Goal: Download file/media

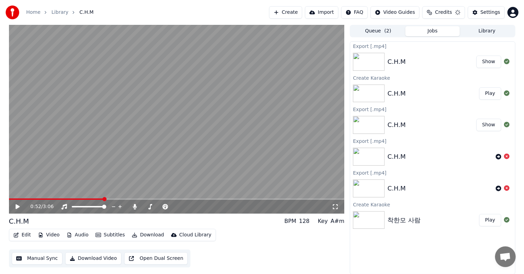
click at [15, 207] on icon at bounding box center [22, 207] width 16 height 6
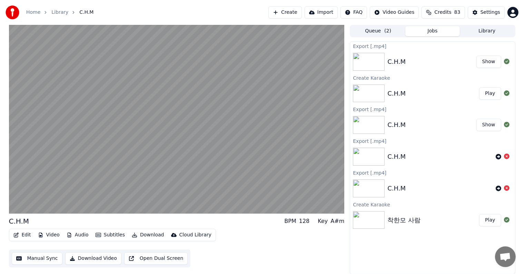
click at [23, 234] on button "Edit" at bounding box center [22, 235] width 23 height 10
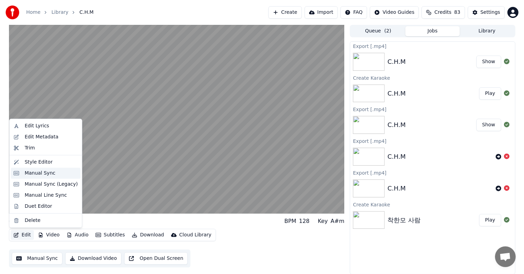
click at [43, 174] on div "Manual Sync" at bounding box center [39, 173] width 31 height 7
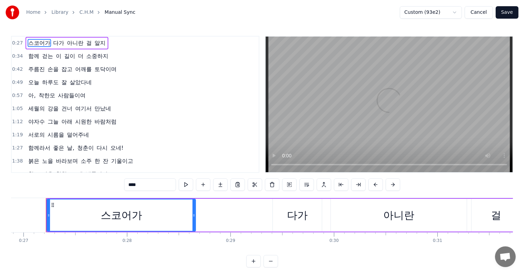
scroll to position [69, 0]
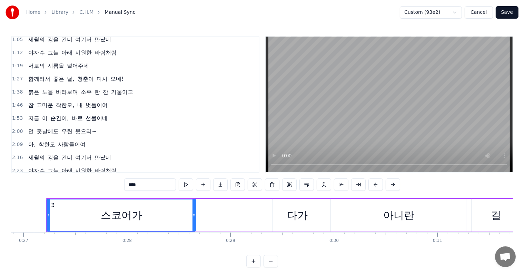
click at [13, 102] on span "1:46" at bounding box center [17, 105] width 11 height 7
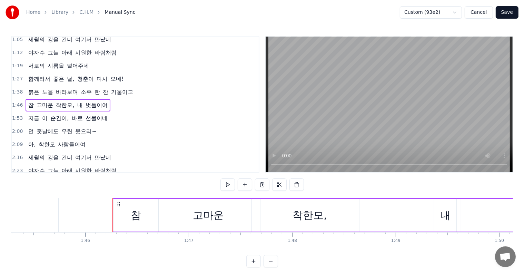
scroll to position [0, 10953]
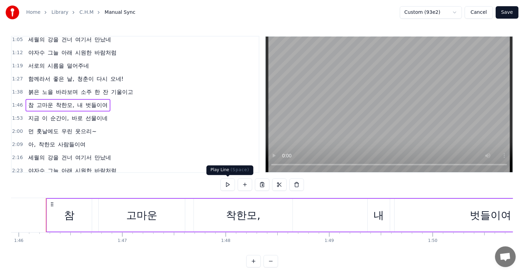
click at [228, 182] on button at bounding box center [227, 184] width 14 height 12
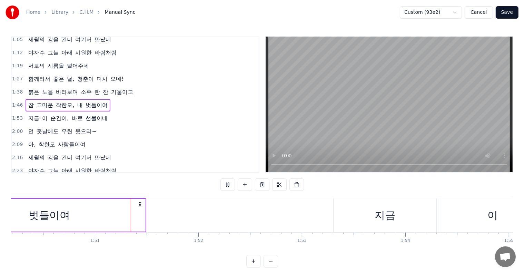
scroll to position [0, 11405]
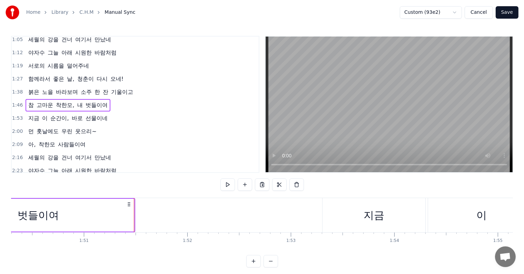
click at [16, 115] on span "1:53" at bounding box center [17, 118] width 11 height 7
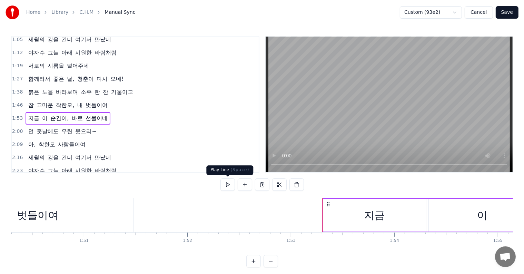
click at [227, 184] on button at bounding box center [227, 184] width 14 height 12
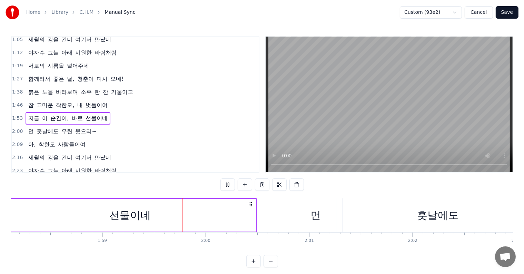
scroll to position [0, 12279]
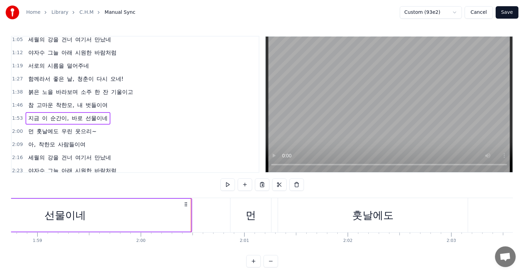
click at [14, 128] on span "2:00" at bounding box center [17, 131] width 11 height 7
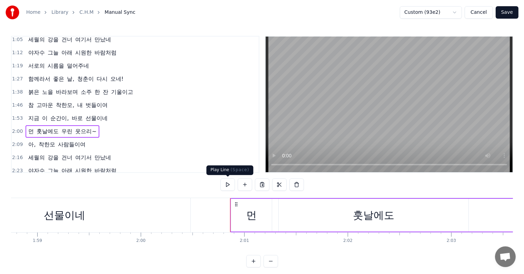
click at [224, 182] on button at bounding box center [227, 184] width 14 height 12
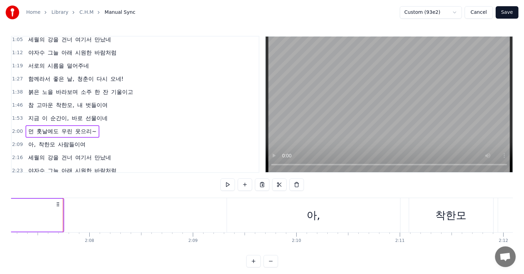
scroll to position [0, 13175]
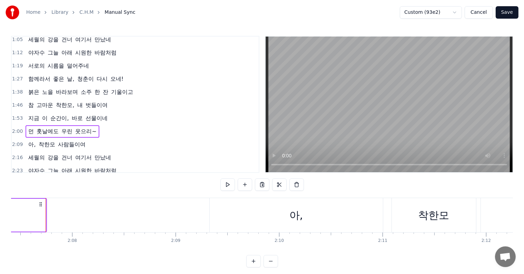
click at [18, 141] on span "2:09" at bounding box center [17, 144] width 11 height 7
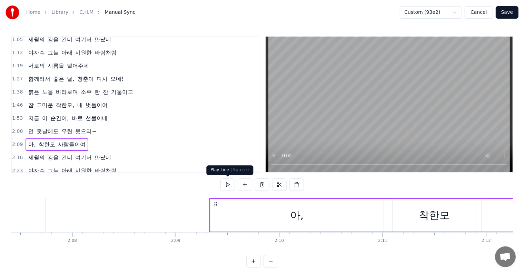
click at [226, 185] on button at bounding box center [227, 184] width 14 height 12
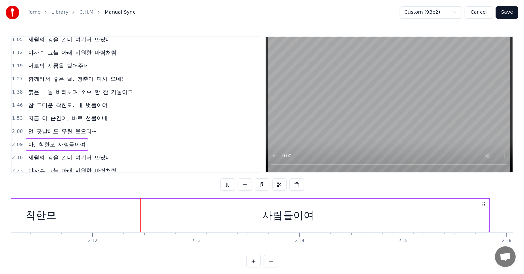
scroll to position [0, 13612]
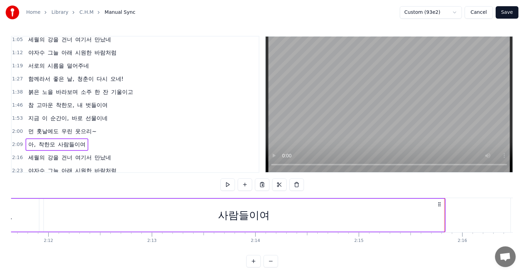
click at [20, 154] on span "2:16" at bounding box center [17, 157] width 11 height 7
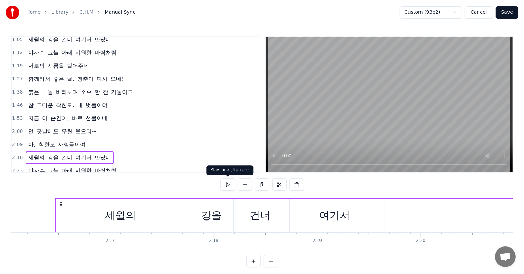
scroll to position [0, 14076]
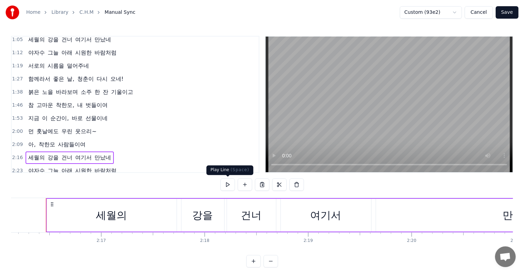
click at [225, 185] on button at bounding box center [227, 184] width 14 height 12
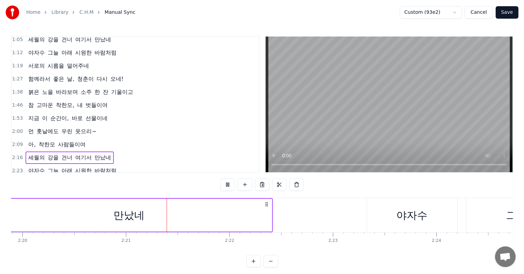
scroll to position [0, 14527]
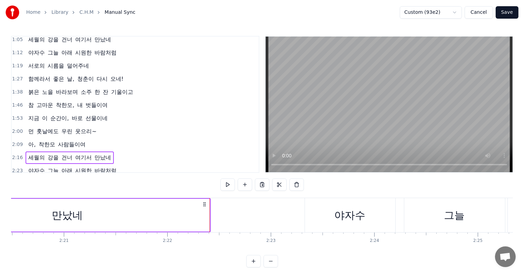
click at [18, 167] on span "2:23" at bounding box center [17, 170] width 11 height 7
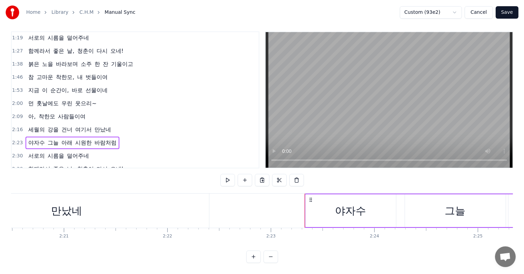
scroll to position [10, 0]
click at [225, 175] on button at bounding box center [227, 180] width 14 height 12
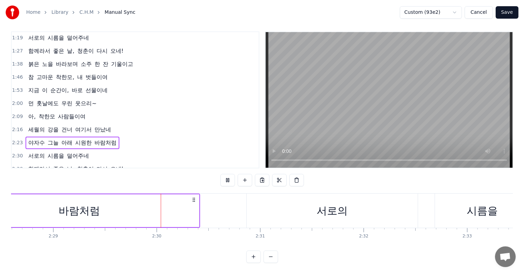
scroll to position [0, 15407]
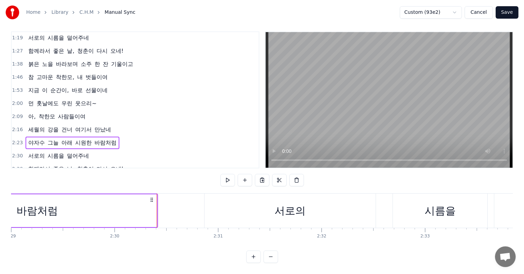
click at [17, 152] on span "2:30" at bounding box center [17, 155] width 11 height 7
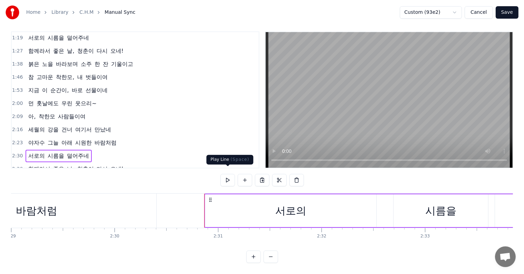
click at [226, 174] on button at bounding box center [227, 180] width 14 height 12
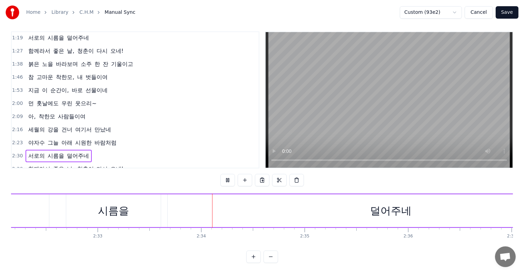
scroll to position [0, 15843]
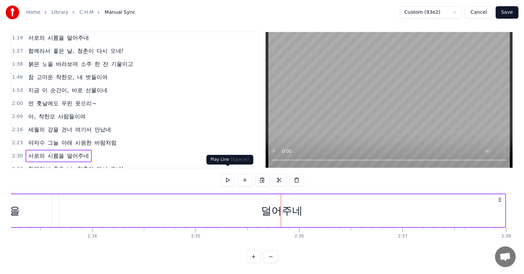
click at [227, 176] on button at bounding box center [227, 180] width 14 height 12
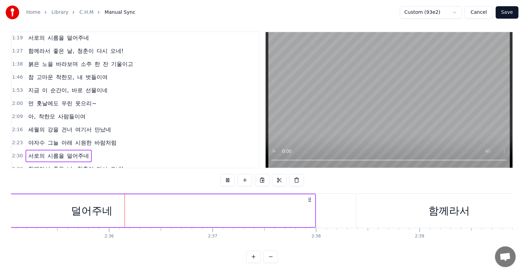
scroll to position [0, 16039]
click at [14, 165] on span "2:38" at bounding box center [17, 168] width 11 height 7
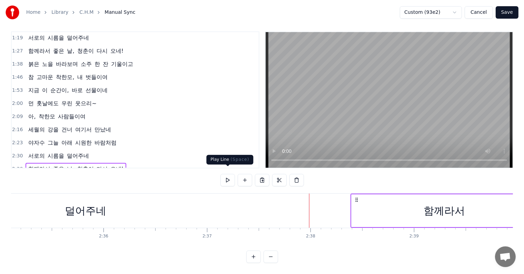
click at [226, 176] on button at bounding box center [227, 180] width 14 height 12
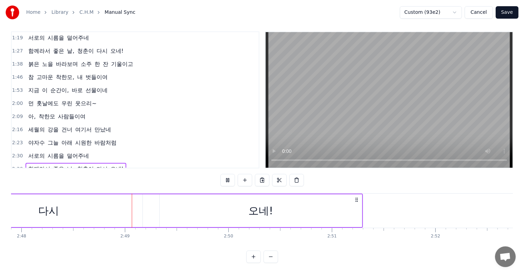
scroll to position [0, 17371]
click at [507, 14] on button "Save" at bounding box center [506, 12] width 23 height 12
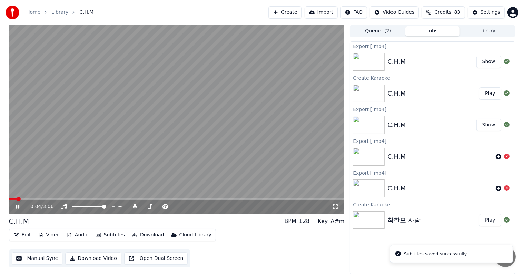
click at [18, 205] on icon at bounding box center [17, 206] width 3 height 4
click at [367, 219] on img at bounding box center [369, 220] width 32 height 18
click at [485, 221] on button "Play" at bounding box center [490, 220] width 22 height 12
click at [366, 218] on img at bounding box center [369, 220] width 32 height 18
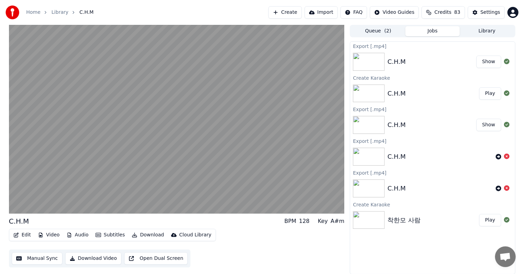
click at [366, 219] on img at bounding box center [369, 220] width 32 height 18
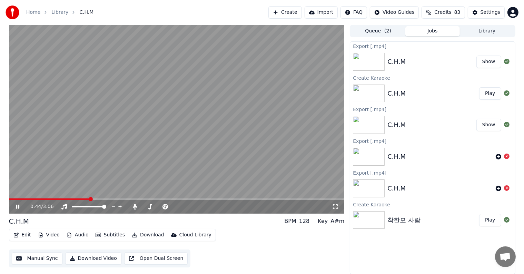
click at [371, 219] on img at bounding box center [369, 220] width 32 height 18
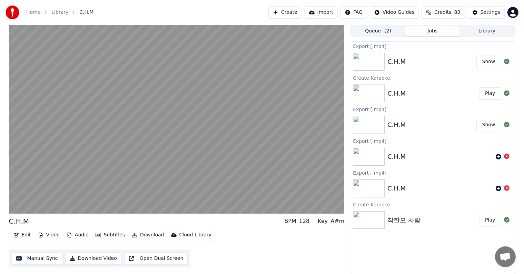
click at [491, 220] on button "Play" at bounding box center [490, 220] width 22 height 12
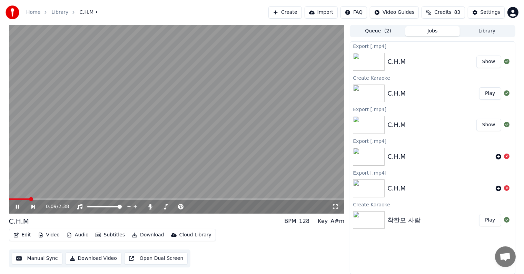
click at [147, 235] on button "Download" at bounding box center [148, 235] width 38 height 10
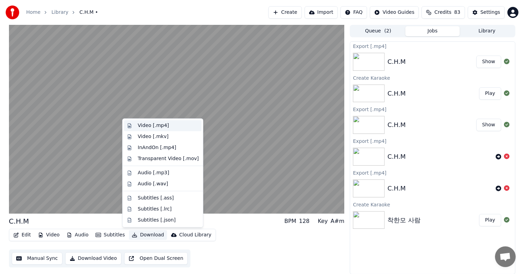
click at [153, 127] on div "Video [.mp4]" at bounding box center [153, 125] width 31 height 7
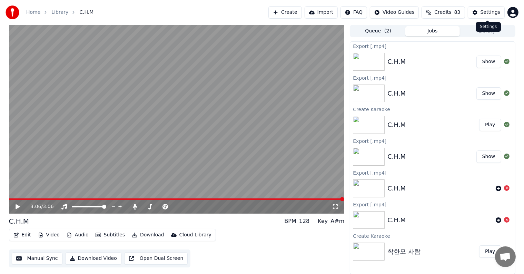
click at [487, 11] on div "Settings" at bounding box center [490, 12] width 20 height 7
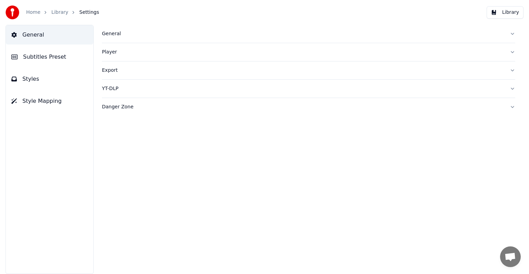
click at [58, 12] on link "Library" at bounding box center [59, 12] width 17 height 7
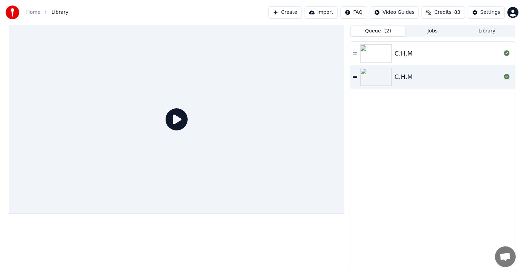
click at [379, 29] on button "Queue ( 2 )" at bounding box center [378, 31] width 54 height 10
click at [437, 32] on button "Jobs" at bounding box center [432, 31] width 54 height 10
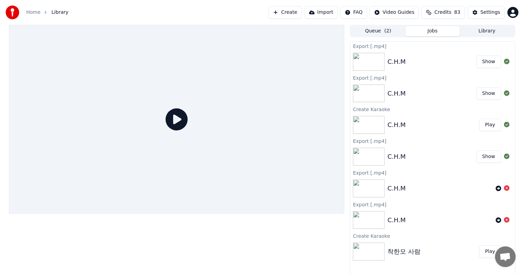
click at [31, 12] on link "Home" at bounding box center [33, 12] width 14 height 7
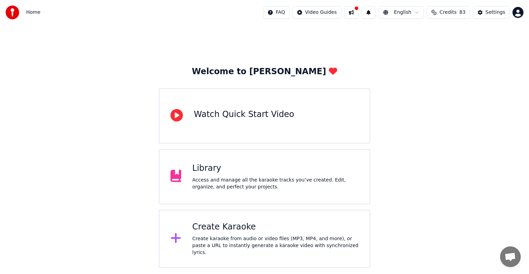
click at [246, 174] on div "Library Access and manage all the karaoke tracks you’ve created. Edit, organize…" at bounding box center [275, 177] width 166 height 28
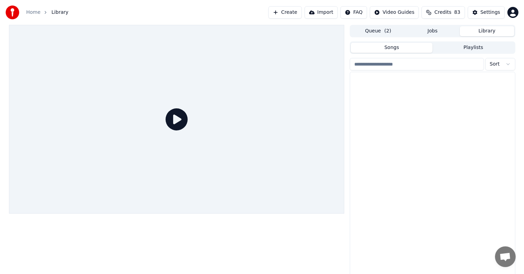
click at [479, 31] on button "Library" at bounding box center [486, 31] width 54 height 10
click at [370, 131] on img at bounding box center [369, 131] width 32 height 18
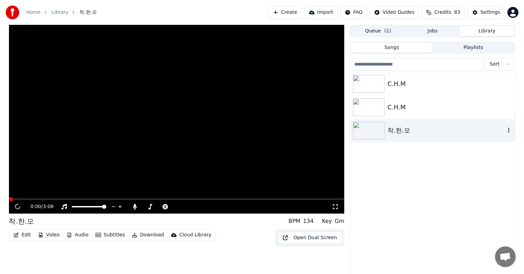
click at [370, 131] on img at bounding box center [369, 131] width 32 height 18
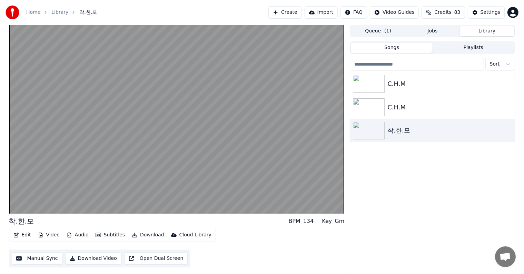
click at [150, 235] on button "Download" at bounding box center [148, 235] width 38 height 10
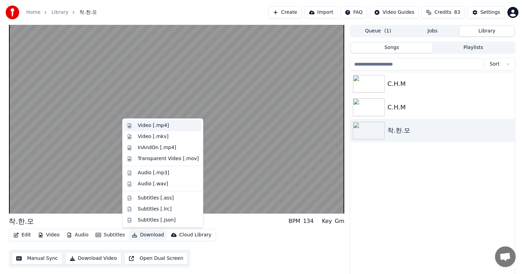
click at [153, 125] on div "Video [.mp4]" at bounding box center [153, 125] width 31 height 7
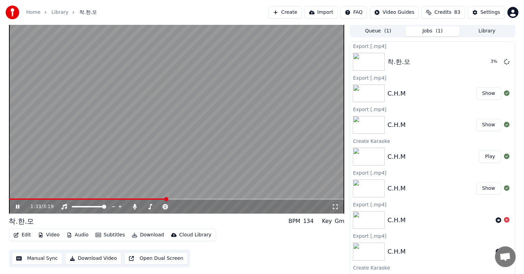
drag, startPoint x: 281, startPoint y: 137, endPoint x: 259, endPoint y: 155, distance: 28.6
click at [281, 137] on video at bounding box center [176, 119] width 335 height 189
click at [404, 12] on html "Home Library 착.한.모 Create Import FAQ Video Guides Credits 83 Settings 1:36 / 3:…" at bounding box center [262, 137] width 524 height 274
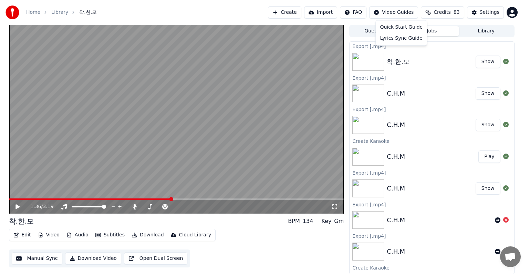
click at [482, 14] on html "Home Library 착.한.모 Create Import FAQ Video Guides Credits 83 Settings 1:36 / 3:…" at bounding box center [264, 137] width 529 height 274
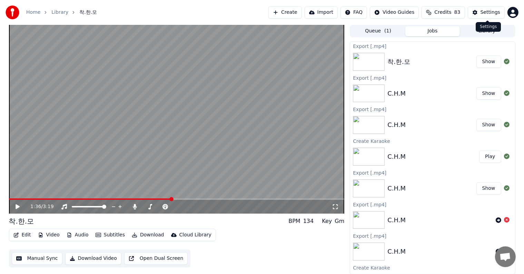
click at [490, 11] on div "Settings" at bounding box center [490, 12] width 20 height 7
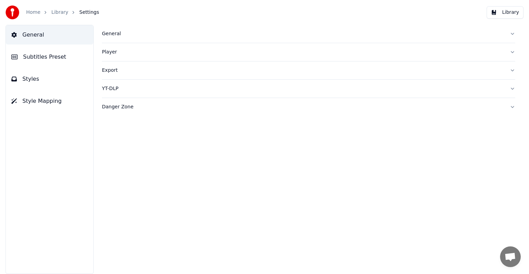
click at [513, 51] on button "Player" at bounding box center [309, 52] width 414 height 18
click at [513, 70] on button "Export" at bounding box center [309, 70] width 414 height 18
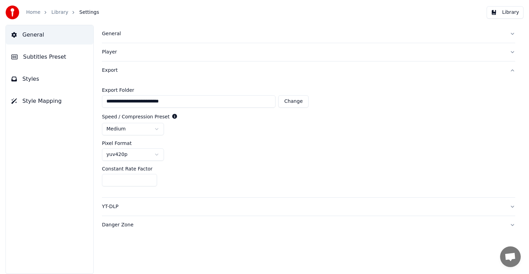
drag, startPoint x: 106, startPoint y: 101, endPoint x: 202, endPoint y: 103, distance: 95.8
click at [204, 103] on input "**********" at bounding box center [189, 101] width 174 height 12
click at [396, 114] on div "Speed / Compression Preset" at bounding box center [309, 116] width 414 height 7
click at [52, 12] on link "Library" at bounding box center [59, 12] width 17 height 7
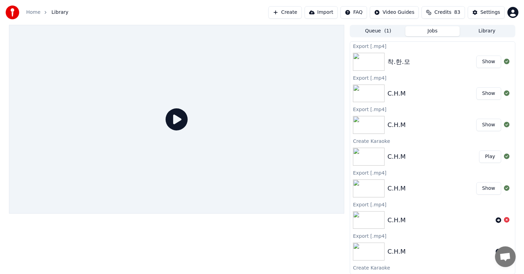
click at [480, 93] on button "Show" at bounding box center [488, 93] width 25 height 12
click at [484, 124] on button "Show" at bounding box center [488, 125] width 25 height 12
click at [483, 156] on button "Play" at bounding box center [490, 156] width 22 height 12
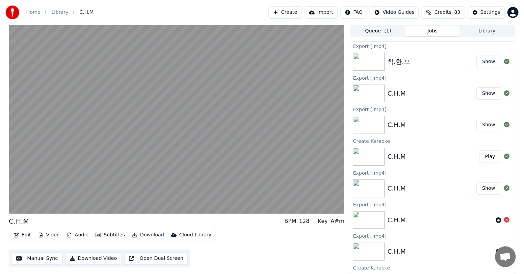
click at [146, 234] on button "Download" at bounding box center [148, 235] width 38 height 10
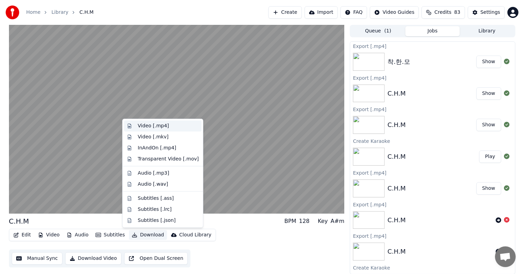
click at [148, 125] on div "Video [.mp4]" at bounding box center [153, 125] width 31 height 7
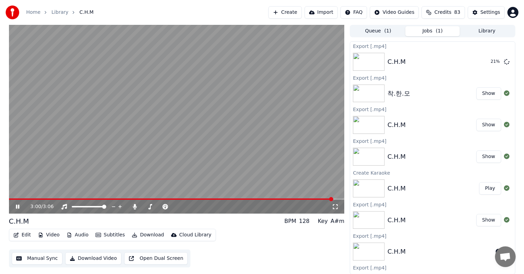
click at [17, 205] on icon at bounding box center [17, 206] width 3 height 4
click at [487, 62] on button "Show" at bounding box center [488, 61] width 25 height 12
click at [482, 60] on button "Show" at bounding box center [488, 61] width 25 height 12
click at [484, 125] on button "Show" at bounding box center [488, 125] width 25 height 12
click at [98, 260] on button "Download Video" at bounding box center [93, 258] width 56 height 12
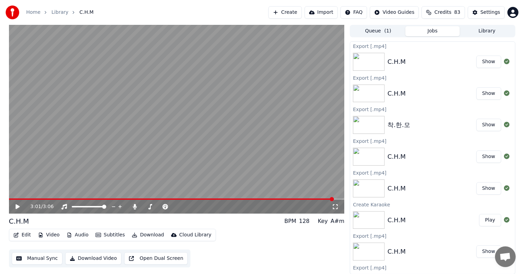
click at [483, 64] on button "Show" at bounding box center [488, 61] width 25 height 12
click at [483, 189] on button "Show" at bounding box center [488, 188] width 25 height 12
click at [371, 188] on img at bounding box center [369, 188] width 32 height 18
click at [367, 189] on img at bounding box center [369, 188] width 32 height 18
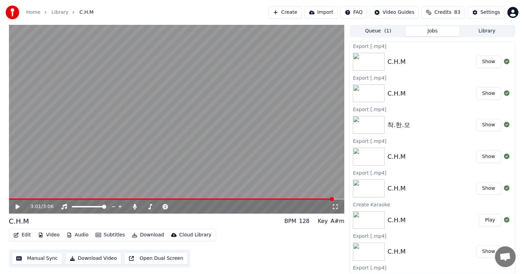
click at [367, 189] on img at bounding box center [369, 188] width 32 height 18
click at [367, 221] on img at bounding box center [369, 220] width 32 height 18
click at [362, 93] on img at bounding box center [369, 93] width 32 height 18
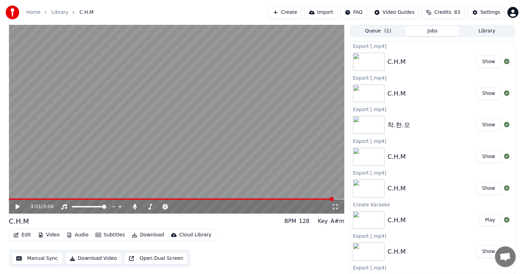
click at [364, 92] on img at bounding box center [369, 93] width 32 height 18
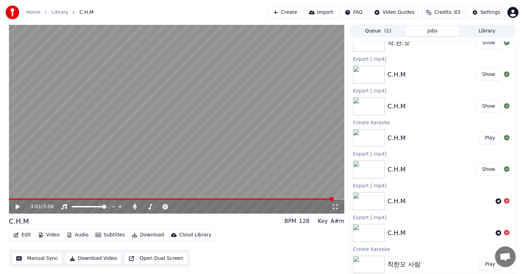
scroll to position [84, 0]
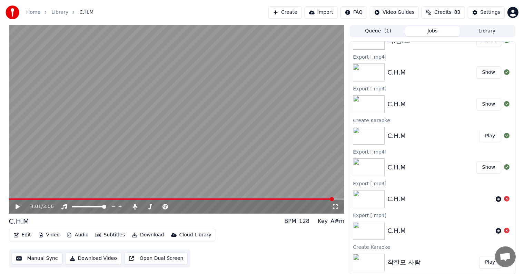
click at [370, 162] on img at bounding box center [369, 167] width 32 height 18
click at [370, 165] on img at bounding box center [369, 167] width 32 height 18
click at [479, 31] on button "Library" at bounding box center [486, 31] width 54 height 10
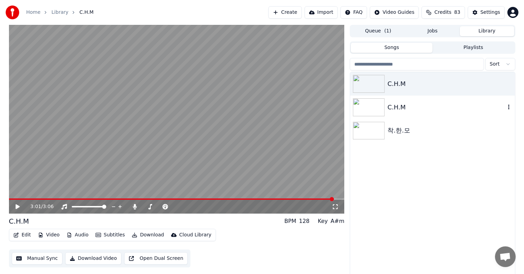
click at [369, 107] on img at bounding box center [369, 107] width 32 height 18
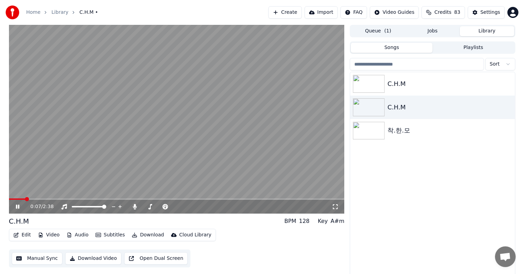
click at [17, 205] on icon at bounding box center [17, 206] width 3 height 4
click at [141, 234] on button "Download" at bounding box center [148, 235] width 38 height 10
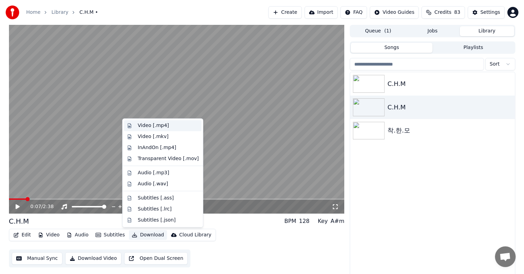
click at [153, 127] on div "Video [.mp4]" at bounding box center [153, 125] width 31 height 7
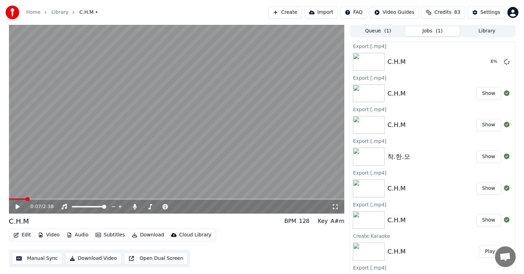
click at [23, 236] on button "Edit" at bounding box center [22, 235] width 23 height 10
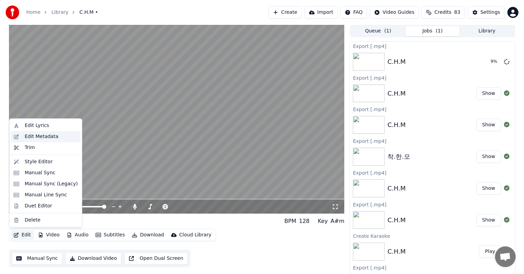
click at [33, 137] on div "Edit Metadata" at bounding box center [41, 136] width 34 height 7
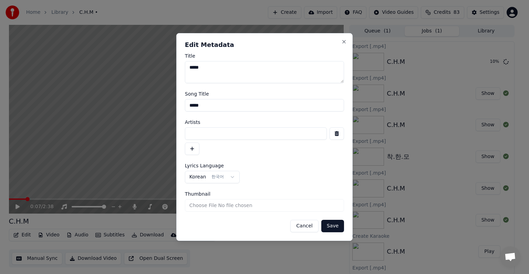
click at [209, 66] on textarea "*****" at bounding box center [264, 72] width 159 height 22
type textarea "*******"
click at [334, 225] on button "Save" at bounding box center [333, 226] width 23 height 12
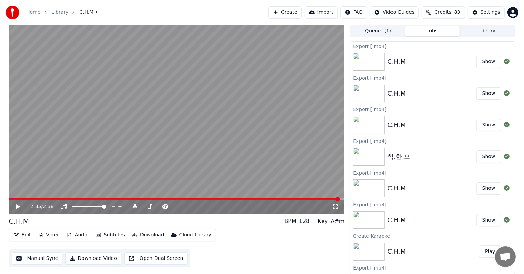
click at [483, 61] on button "Show" at bounding box center [488, 61] width 25 height 12
